Goal: Navigation & Orientation: Find specific page/section

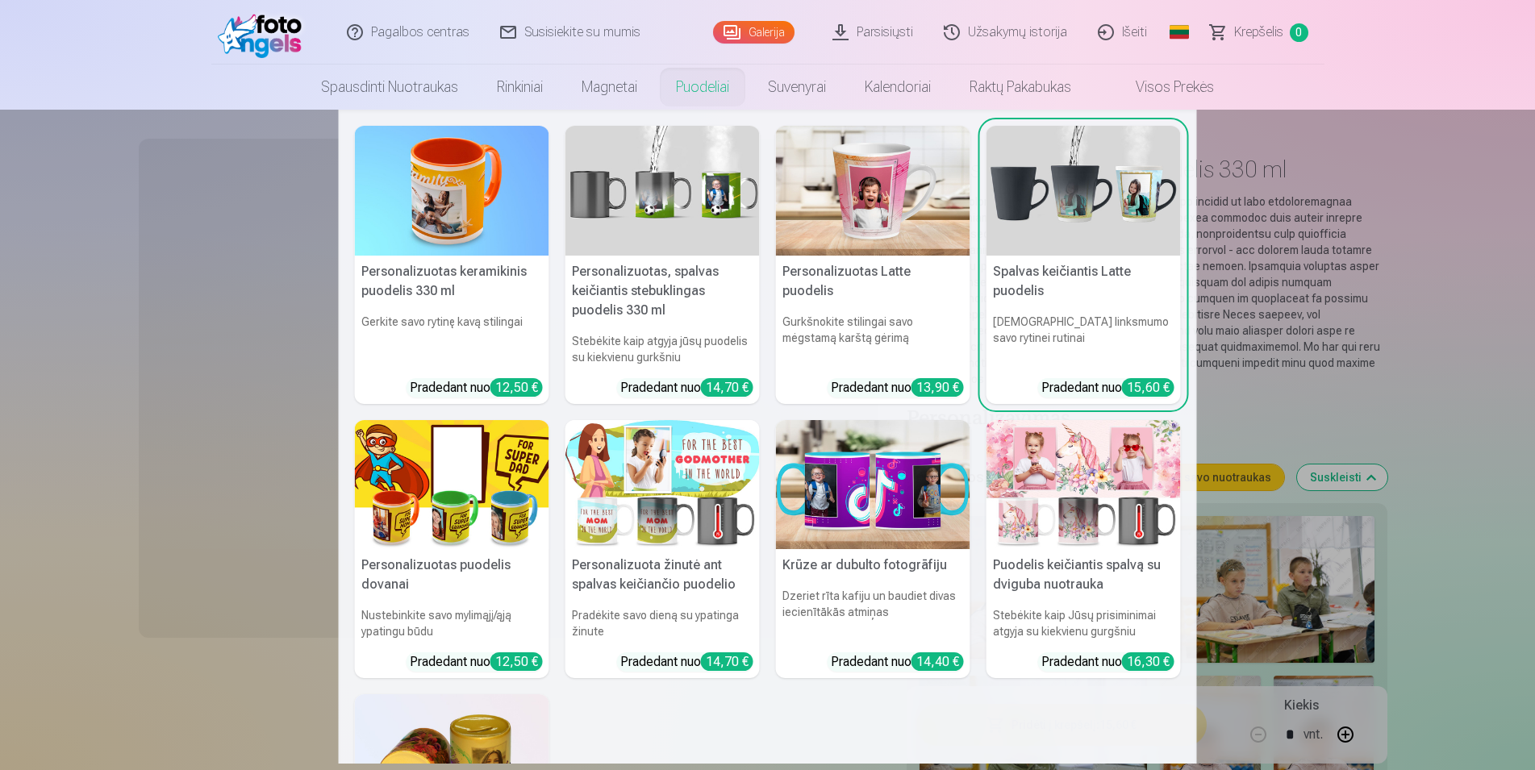
click at [717, 77] on link "Puodeliai" at bounding box center [702, 87] width 92 height 45
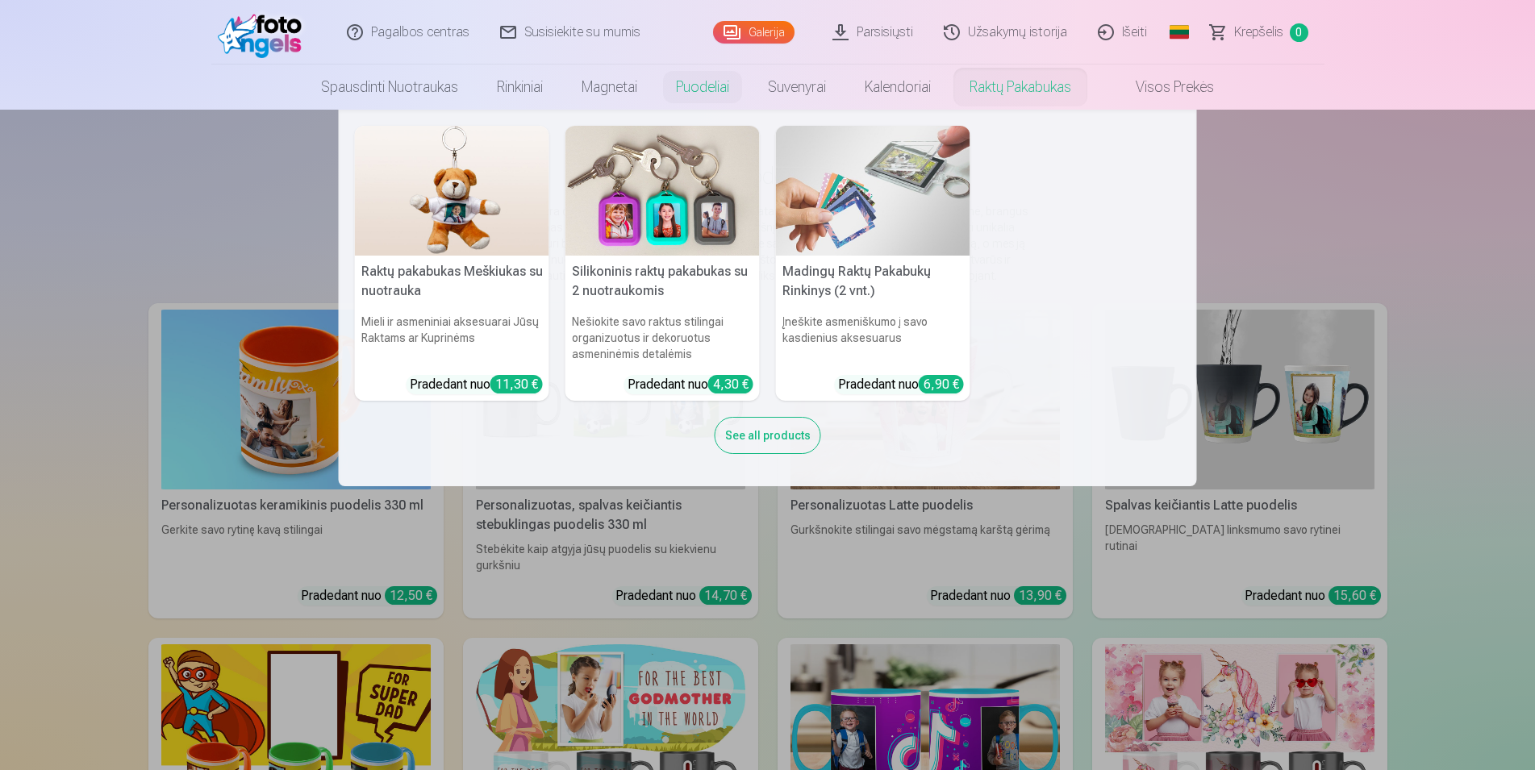
click at [1029, 83] on link "Raktų pakabukas" at bounding box center [1020, 87] width 140 height 45
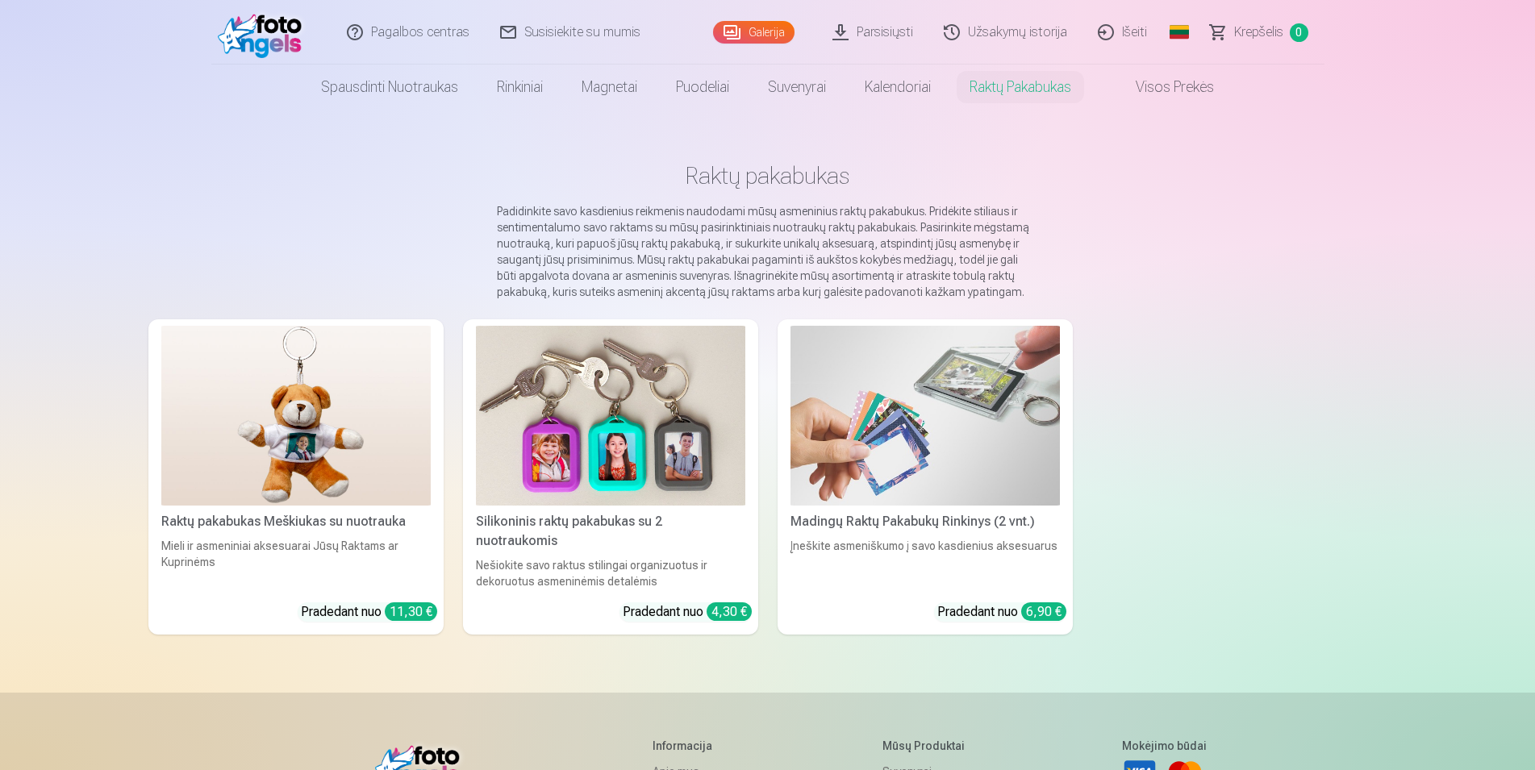
click at [885, 438] on img at bounding box center [924, 416] width 269 height 180
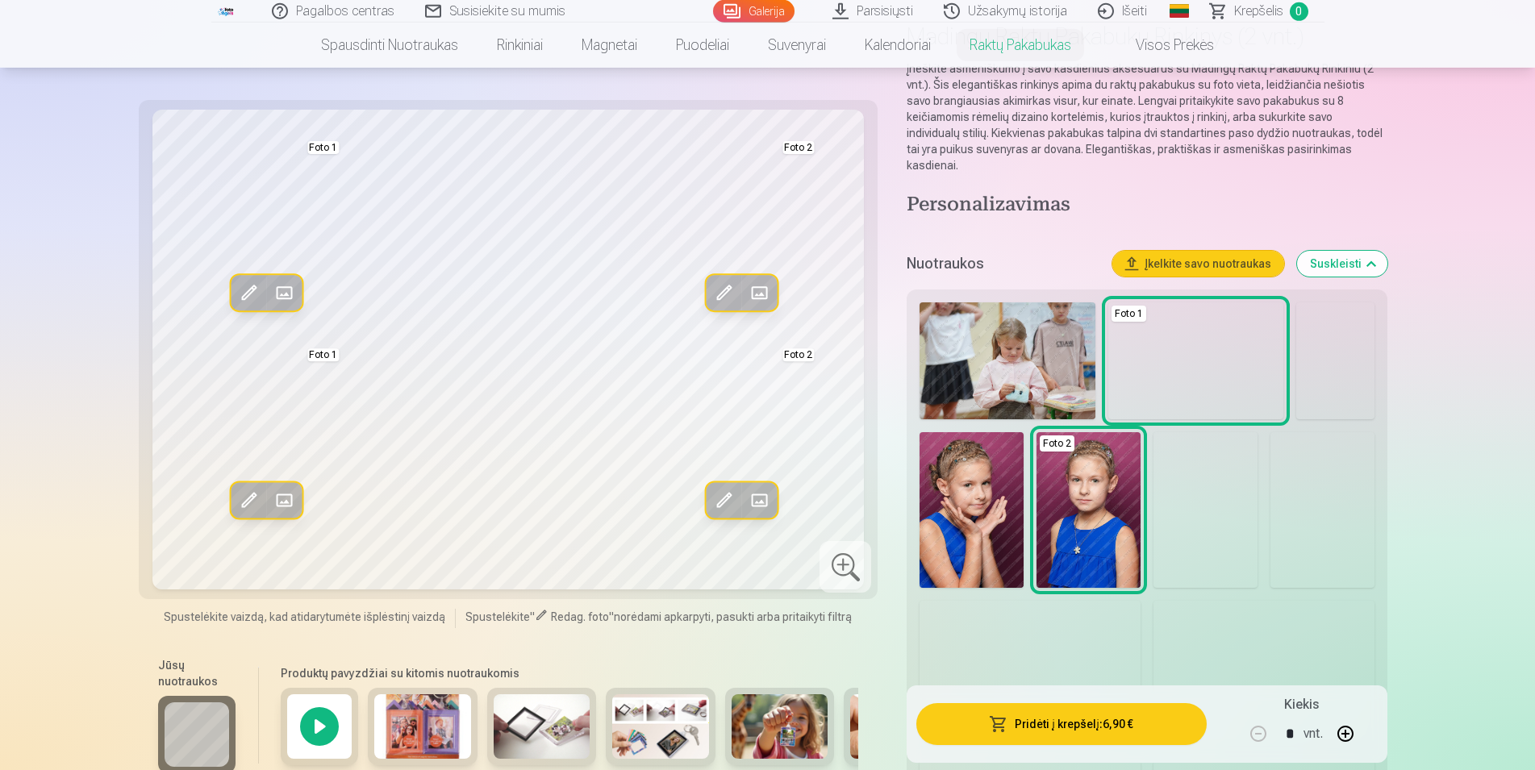
scroll to position [165, 0]
